Goal: Use online tool/utility: Utilize a website feature to perform a specific function

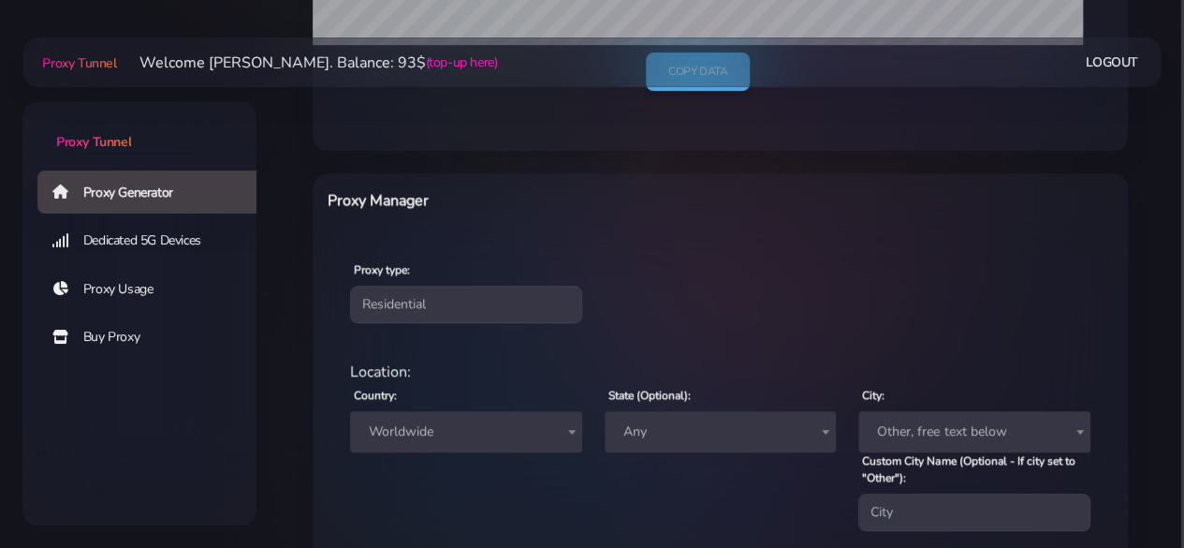
scroll to position [797, 0]
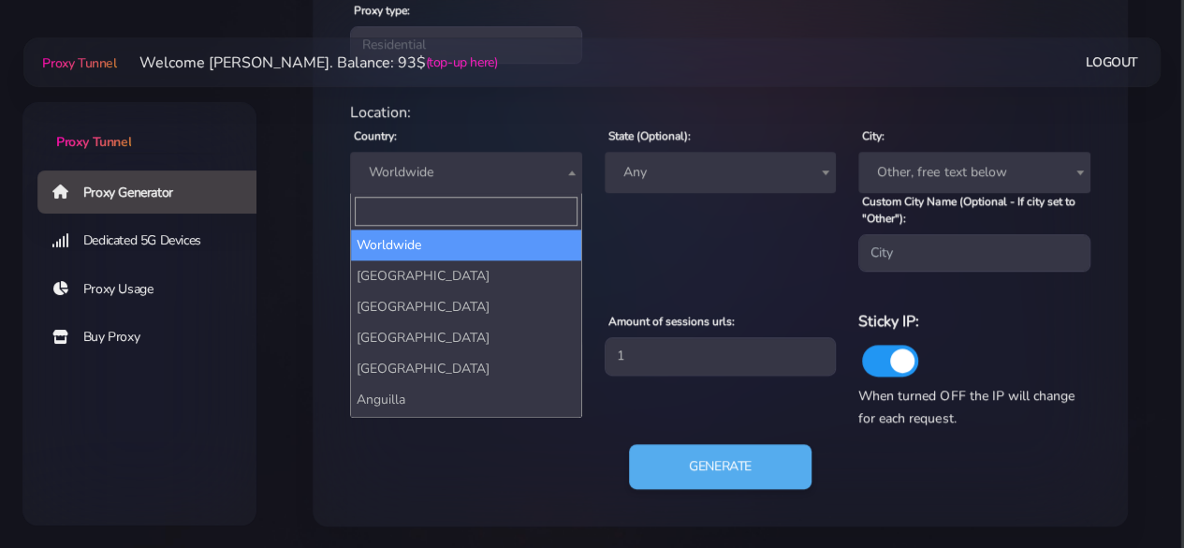
click at [497, 174] on span "Worldwide" at bounding box center [466, 172] width 210 height 26
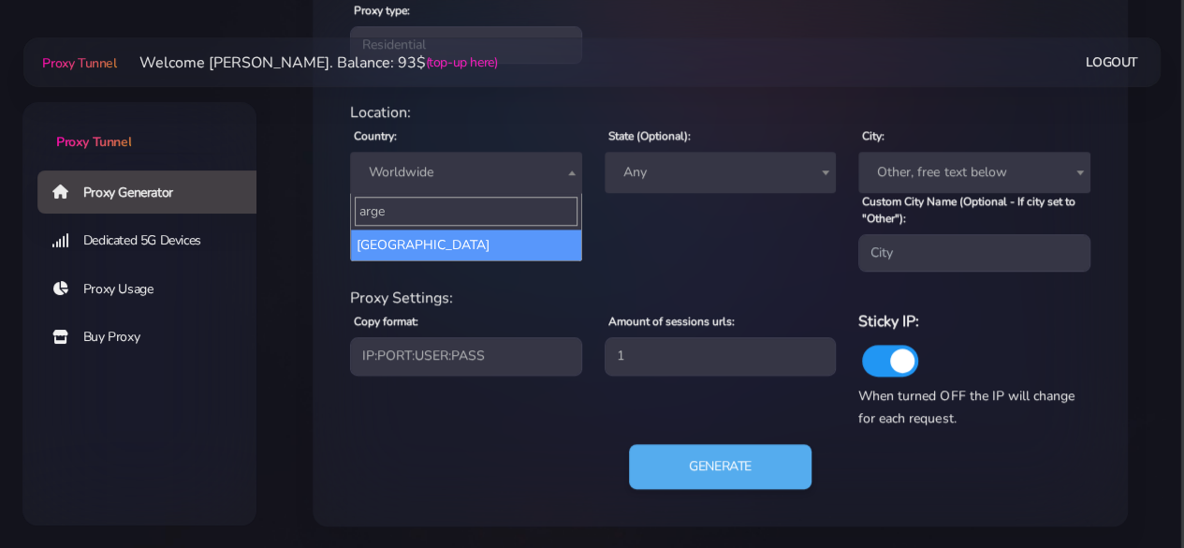
type input "arge"
select select "AR"
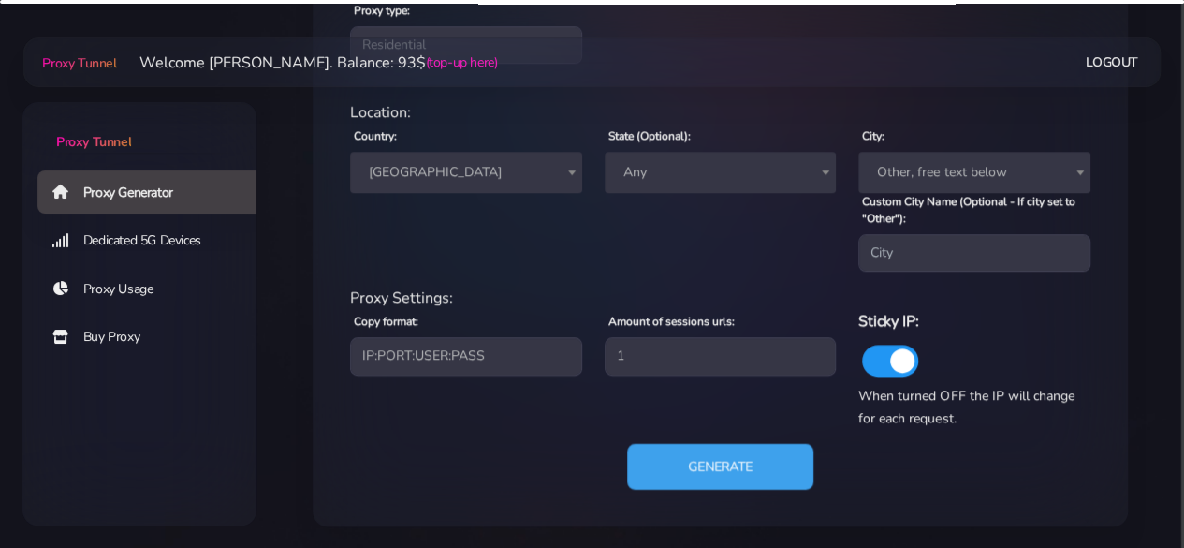
click at [683, 452] on button "Generate" at bounding box center [720, 467] width 186 height 46
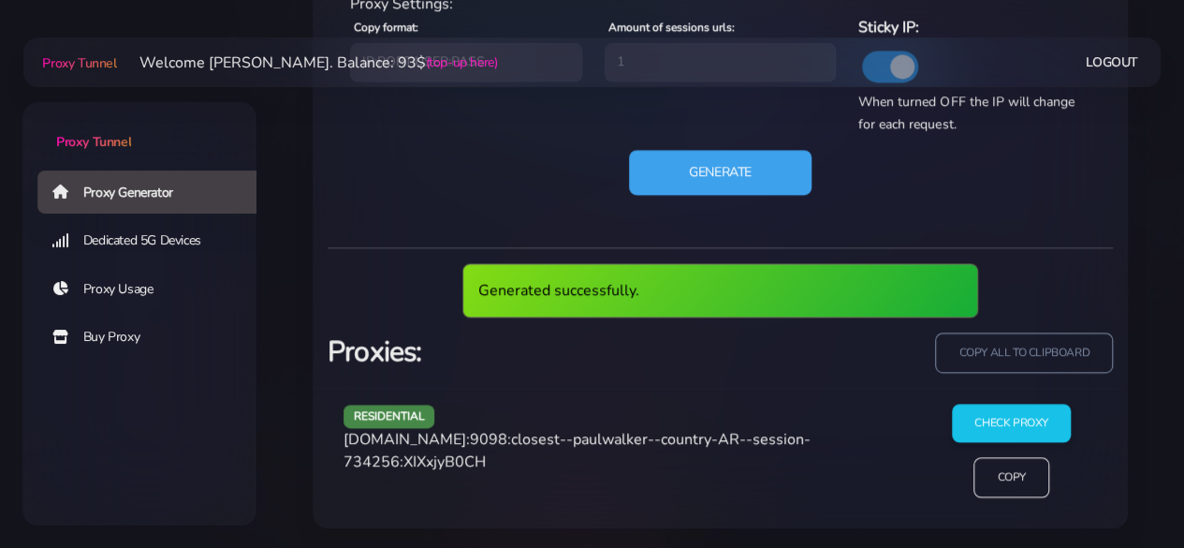
scroll to position [1022, 0]
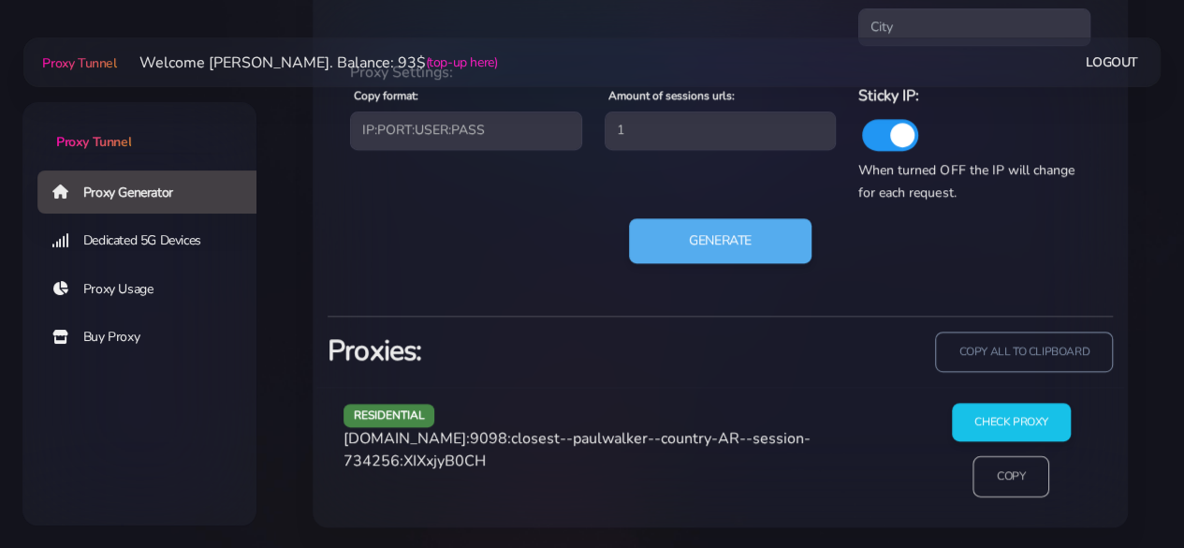
click at [1017, 494] on input "Copy" at bounding box center [1011, 476] width 77 height 41
click at [1016, 424] on input "Check Proxy" at bounding box center [1011, 421] width 121 height 39
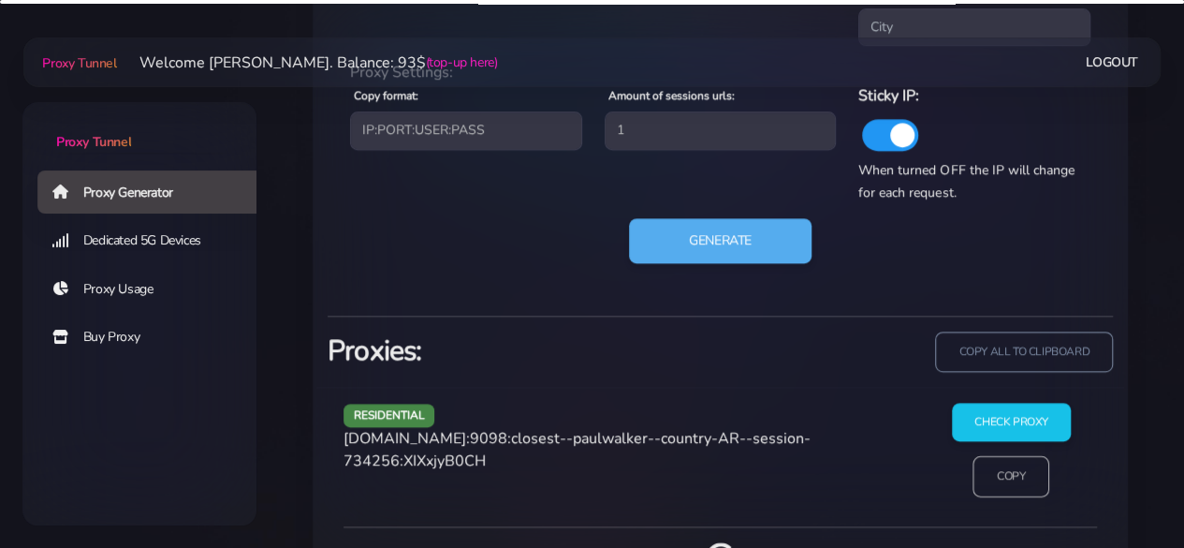
click at [1013, 476] on input "Copy" at bounding box center [1011, 476] width 77 height 41
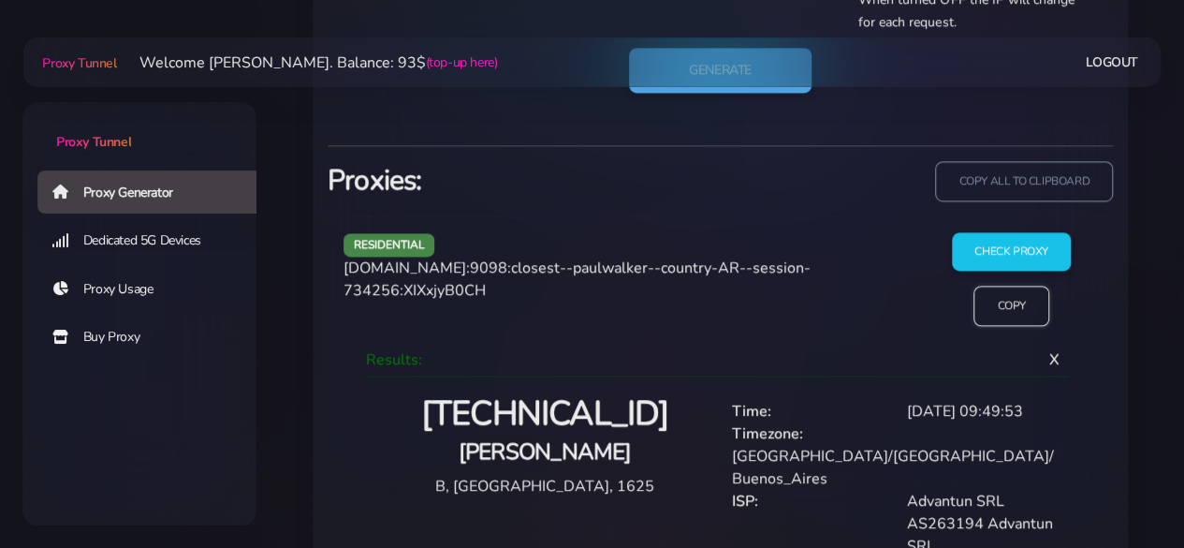
scroll to position [1005, 0]
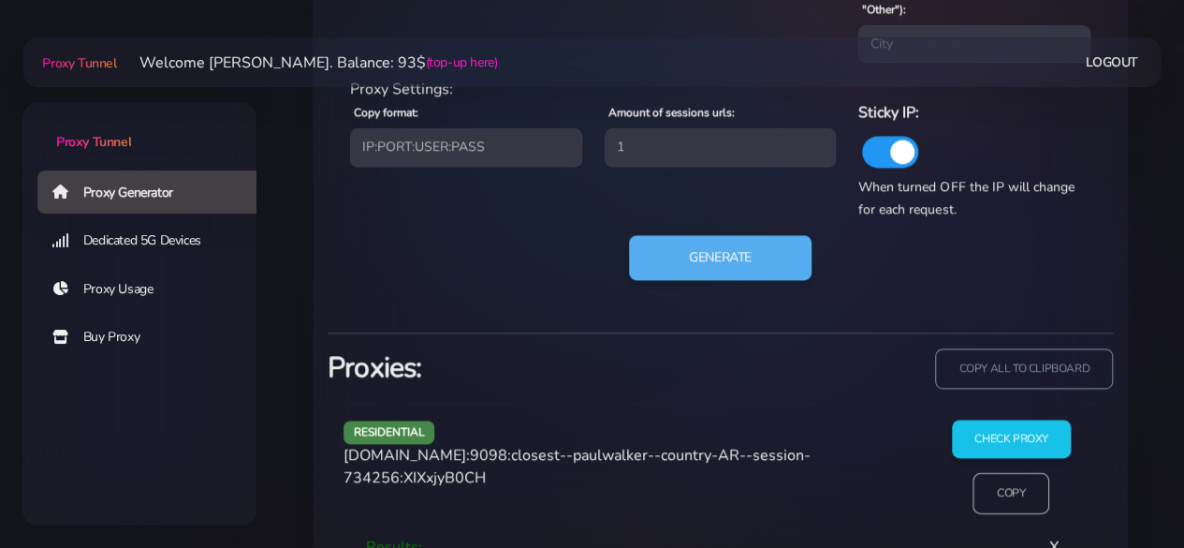
click at [1011, 488] on input "Copy" at bounding box center [1011, 493] width 77 height 41
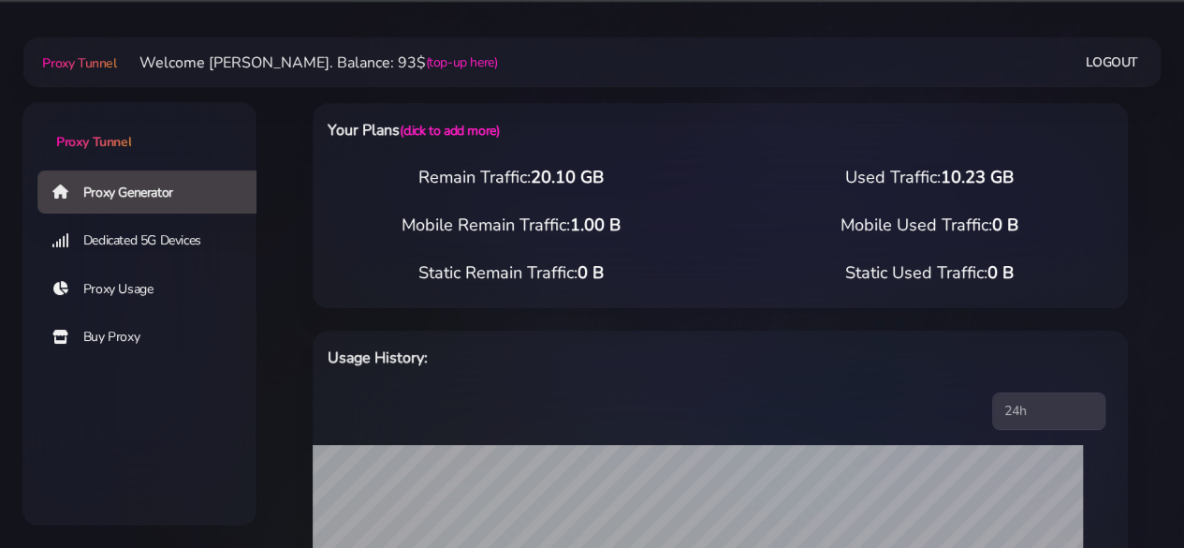
scroll to position [0, 0]
drag, startPoint x: 534, startPoint y: 175, endPoint x: 704, endPoint y: 178, distance: 170.4
click at [704, 178] on div "Remain Traffic: 20.10 GB" at bounding box center [510, 177] width 419 height 25
click at [698, 177] on div "Remain Traffic: 20.10 GB" at bounding box center [510, 177] width 419 height 25
